Goal: Transaction & Acquisition: Purchase product/service

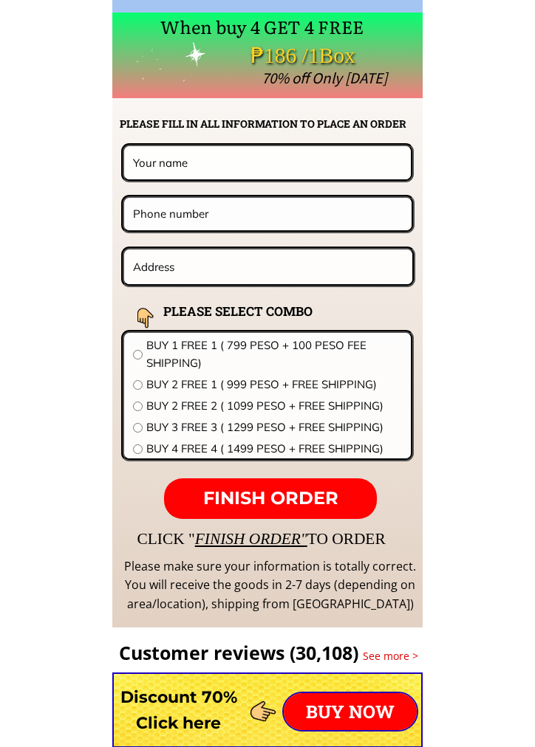
scroll to position [11586, 0]
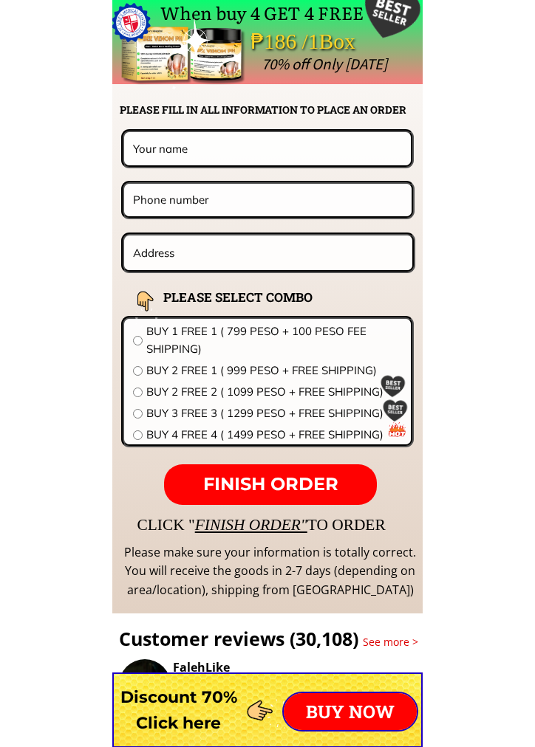
click at [253, 436] on span "BUY 4 FREE 4 ( 1499 PESO + FREE SHIPPING)" at bounding box center [273, 435] width 255 height 18
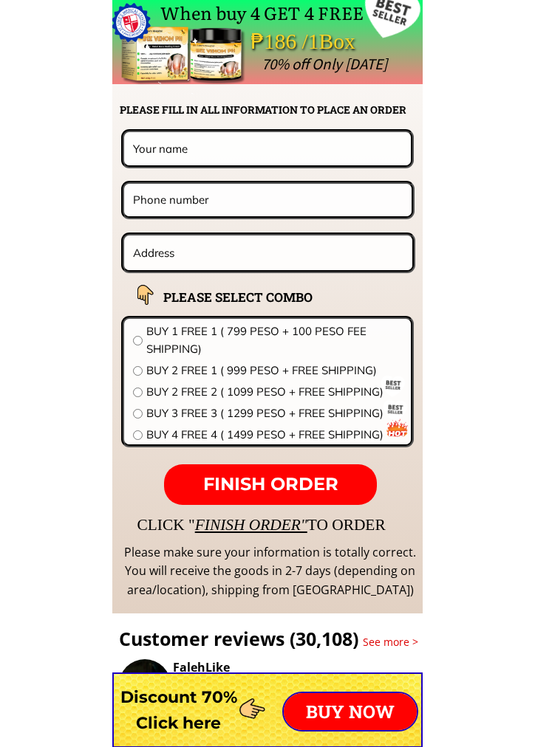
radio input "true"
click at [210, 145] on input "text" at bounding box center [266, 148] width 275 height 32
type input "[PERSON_NAME]"
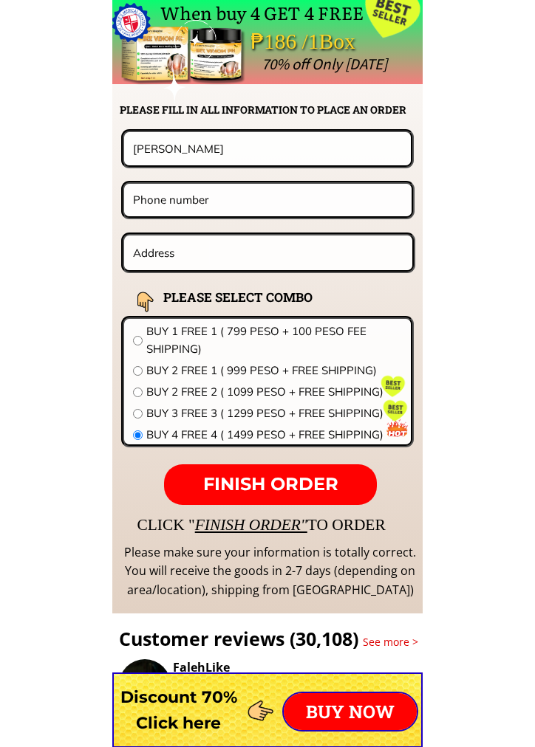
drag, startPoint x: 202, startPoint y: 199, endPoint x: 204, endPoint y: 219, distance: 20.8
click at [202, 205] on input "tel" at bounding box center [267, 200] width 277 height 32
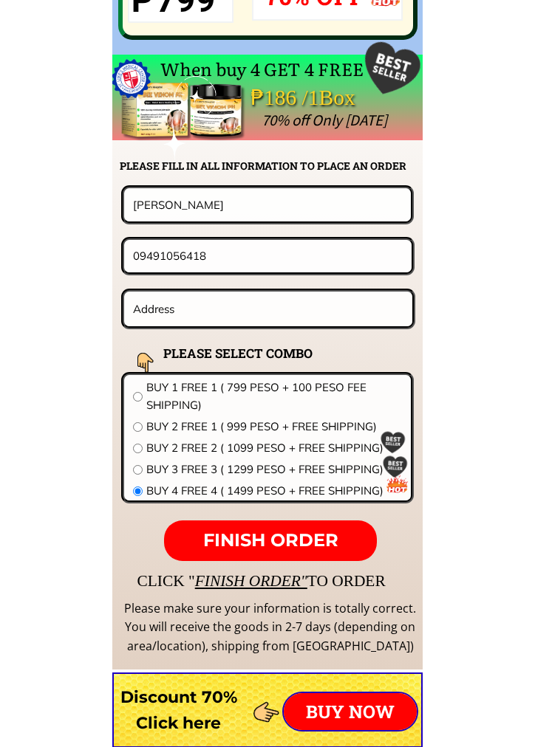
scroll to position [11544, 0]
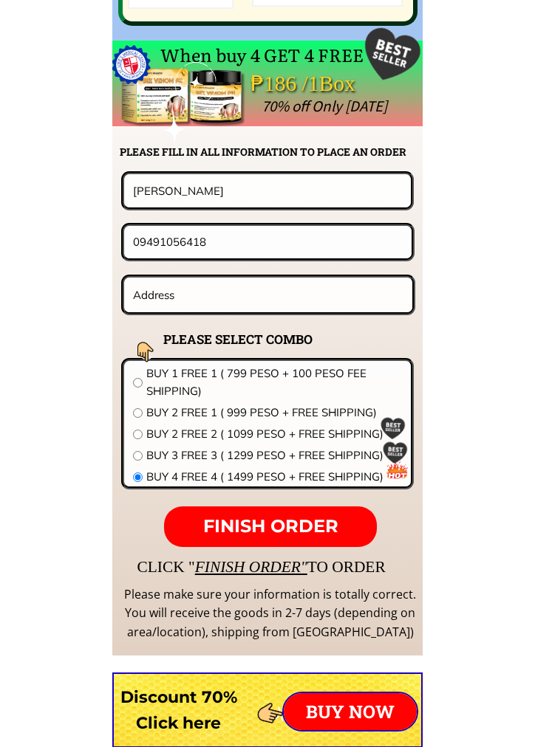
type input "09491056418"
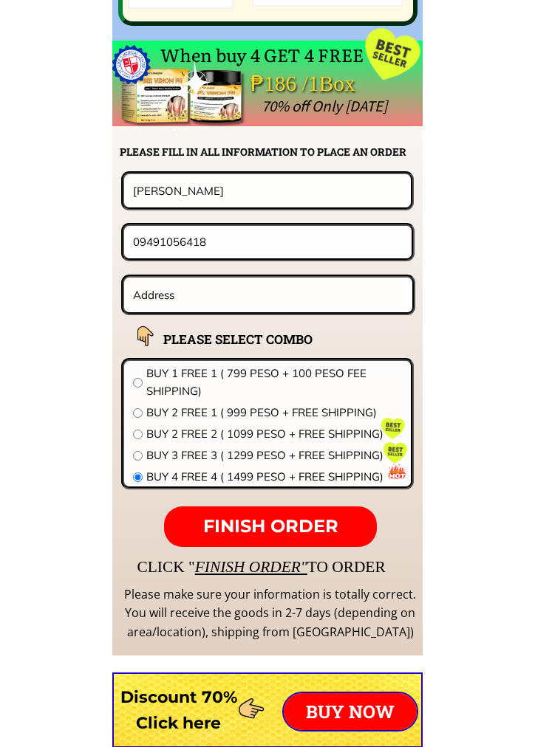
click at [171, 299] on input "text" at bounding box center [268, 295] width 278 height 35
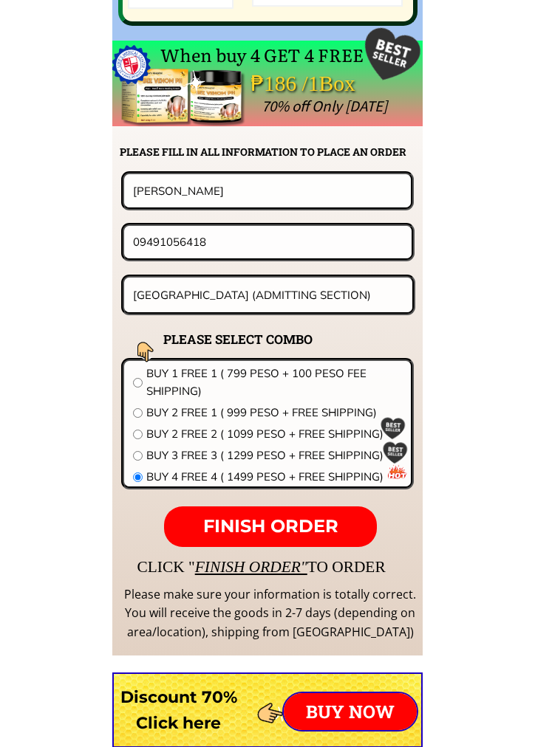
scroll to position [0, 71]
type input "[GEOGRAPHIC_DATA] (ADMITTING SECTION)"
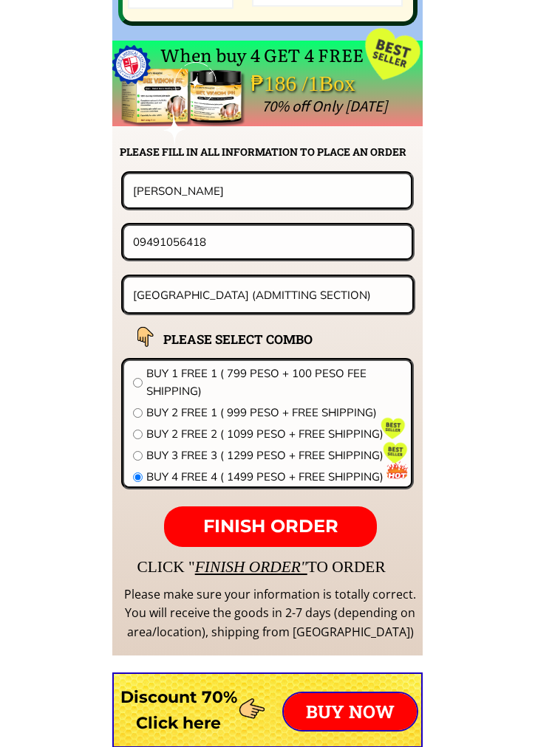
scroll to position [0, 0]
click at [263, 526] on span "FINISH ORDER" at bounding box center [270, 525] width 135 height 21
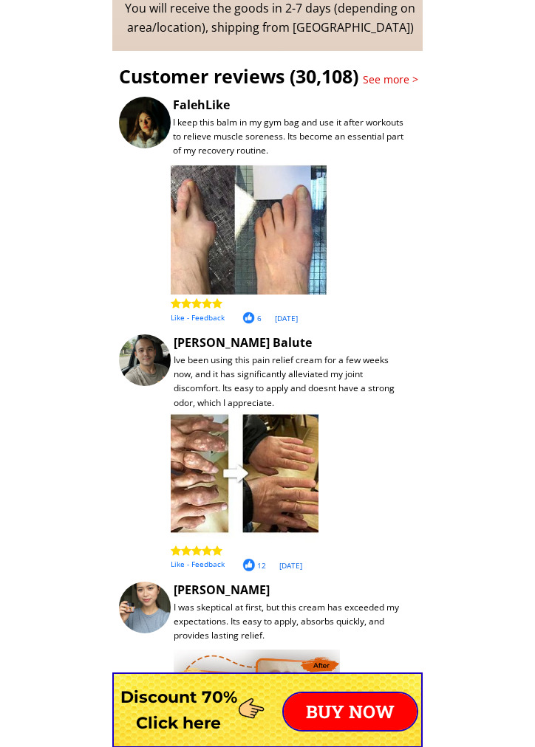
scroll to position [12135, 0]
